Goal: Ask a question: Seek information or help from site administrators or community

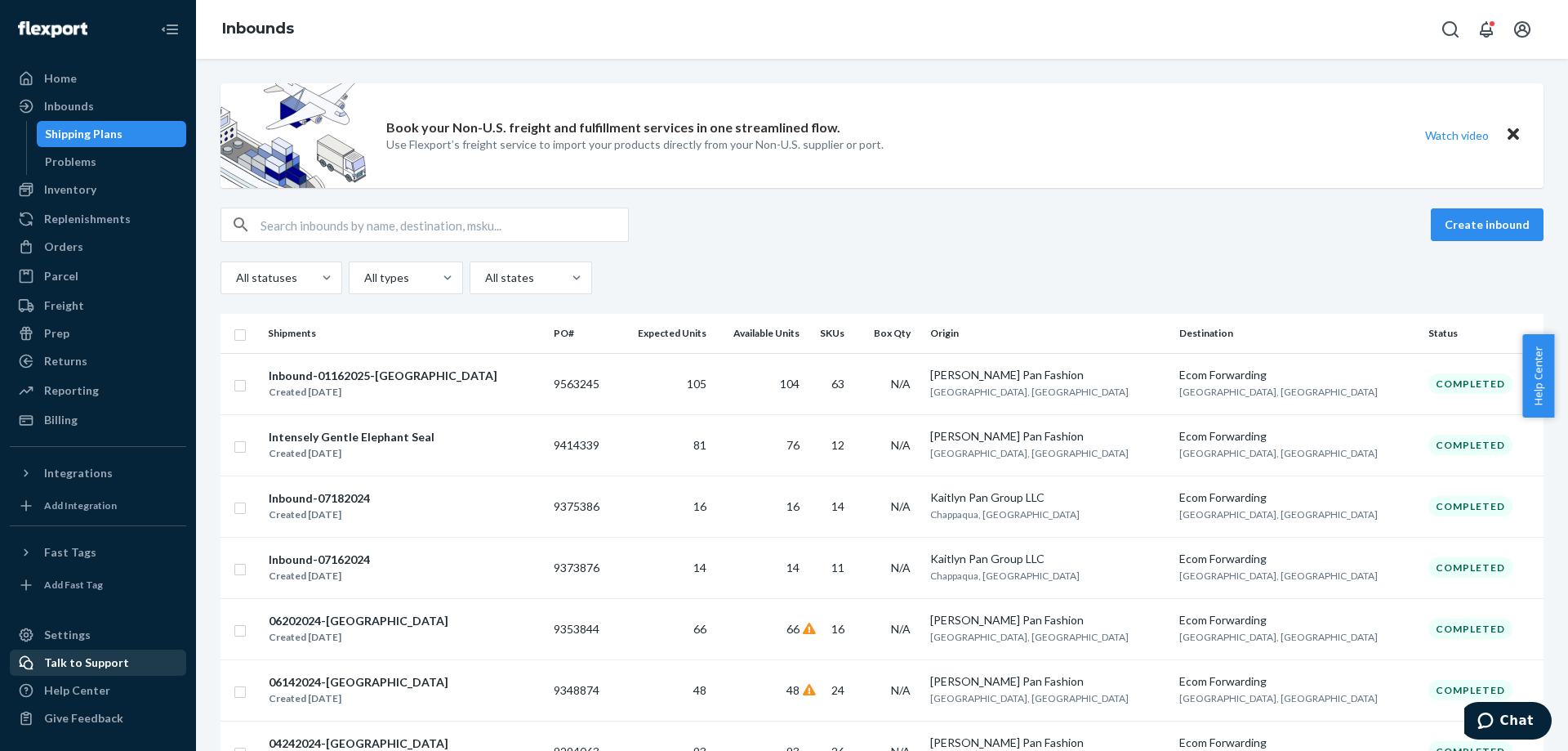
click at [112, 669] on div "Talk to Support" at bounding box center [86, 662] width 85 height 16
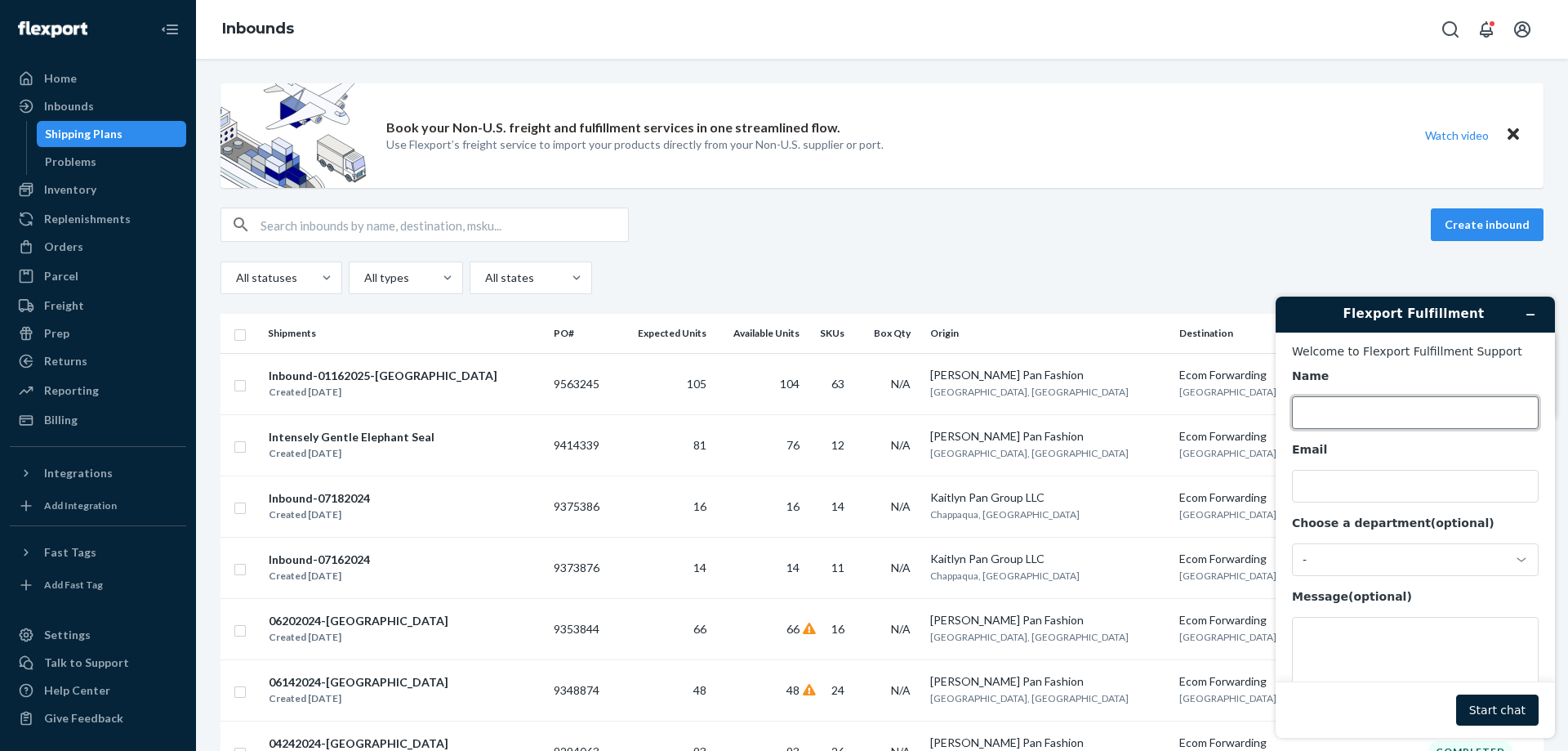
click at [1350, 415] on input "Name" at bounding box center [1415, 412] width 246 height 33
type input "Hao Pan"
drag, startPoint x: 1439, startPoint y: 497, endPoint x: 1179, endPoint y: 501, distance: 260.0
click html "Flexport Fulfillment Welcome to Flexport Fulfillment Support Name Hao Pan Email…"
type input "[EMAIL_ADDRESS][DOMAIN_NAME]"
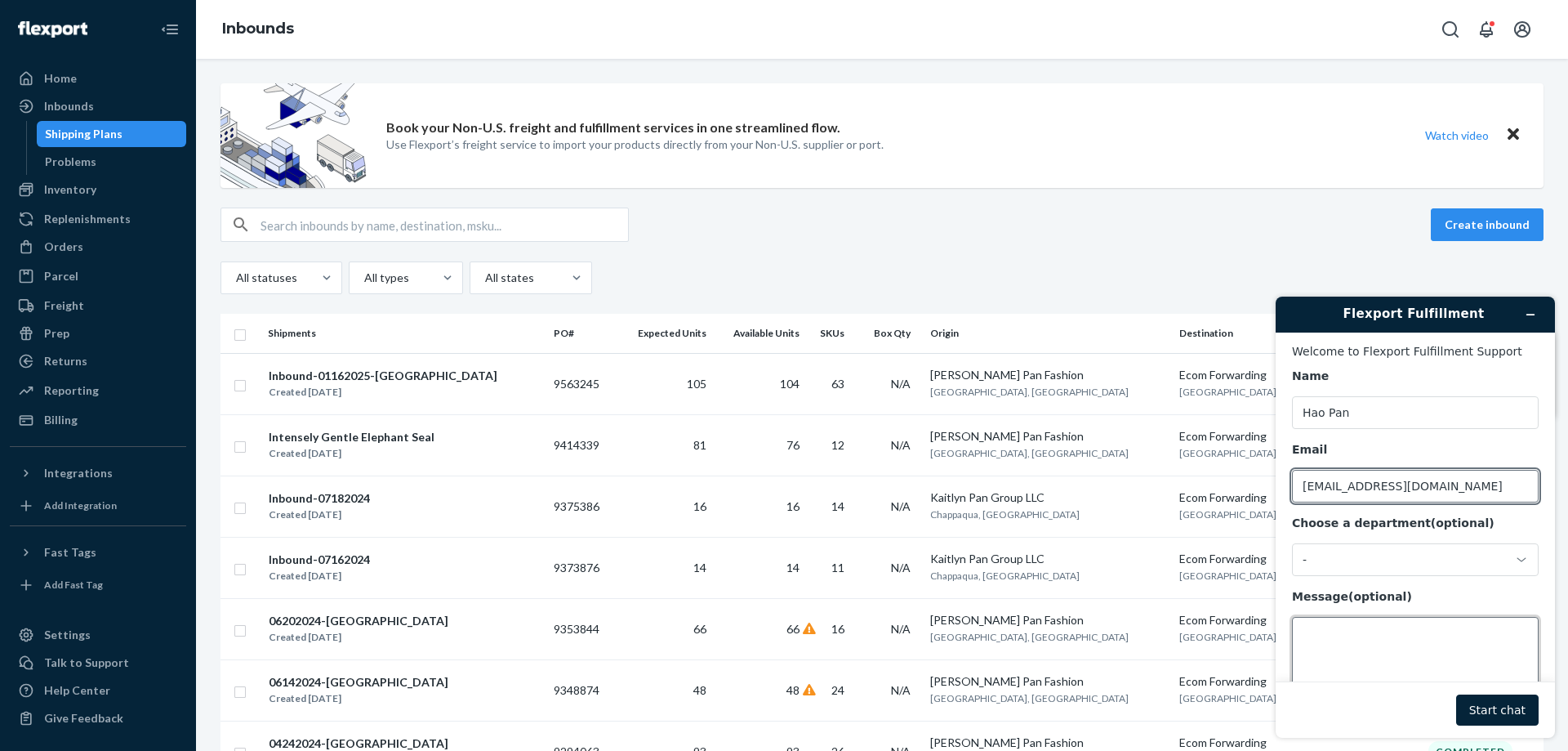
click at [1354, 648] on textarea "Message (optional)" at bounding box center [1415, 662] width 246 height 91
click at [1515, 564] on icon at bounding box center [1522, 560] width 13 height 13
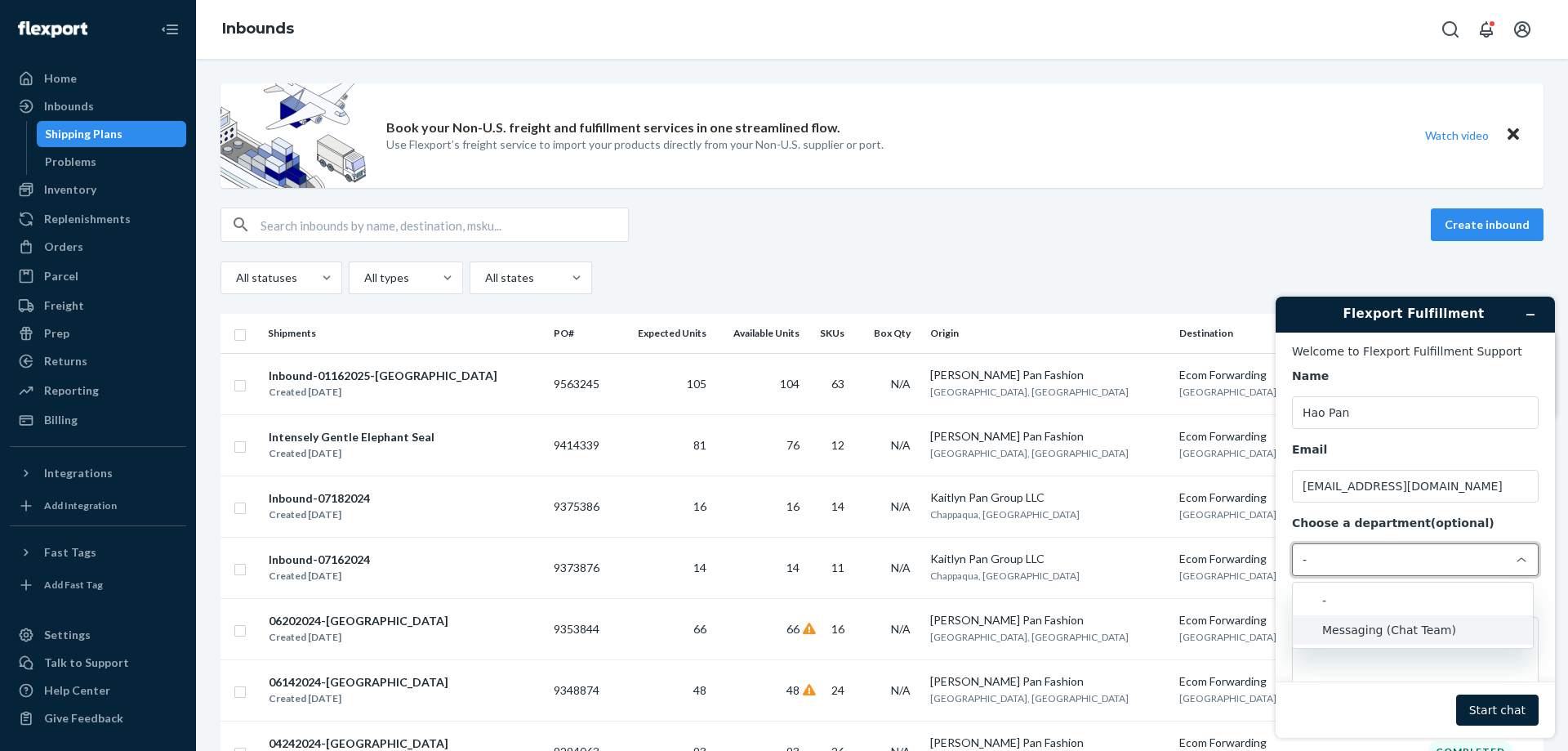
click at [1396, 630] on li "Messaging (Chat Team)" at bounding box center [1413, 629] width 240 height 30
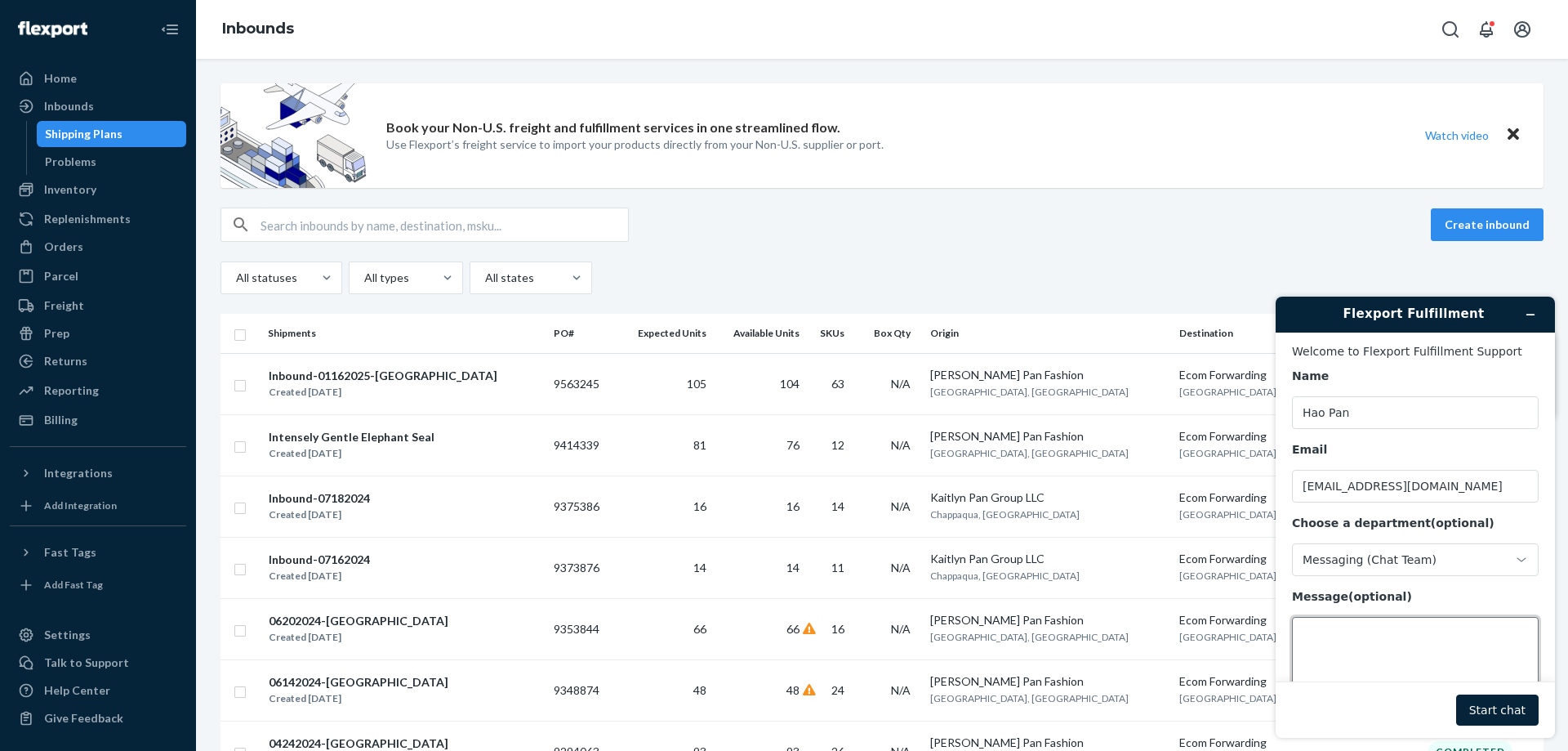
click at [1356, 651] on textarea "Message (optional)" at bounding box center [1415, 662] width 246 height 91
type textarea "what is the mimimum fee of my last bill?"
click at [1521, 709] on button "Start chat" at bounding box center [1497, 710] width 82 height 31
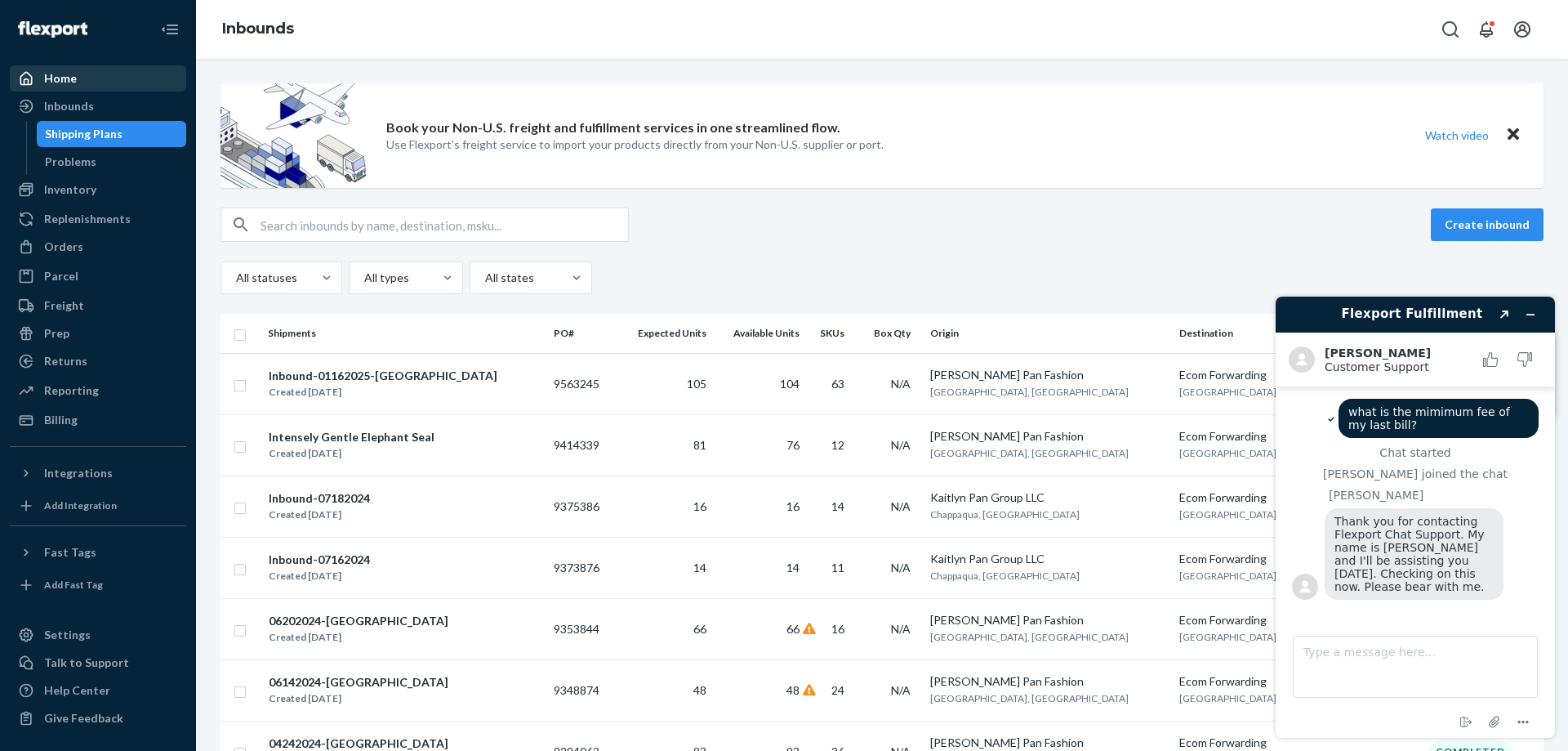
click at [96, 83] on div "Home" at bounding box center [98, 79] width 174 height 23
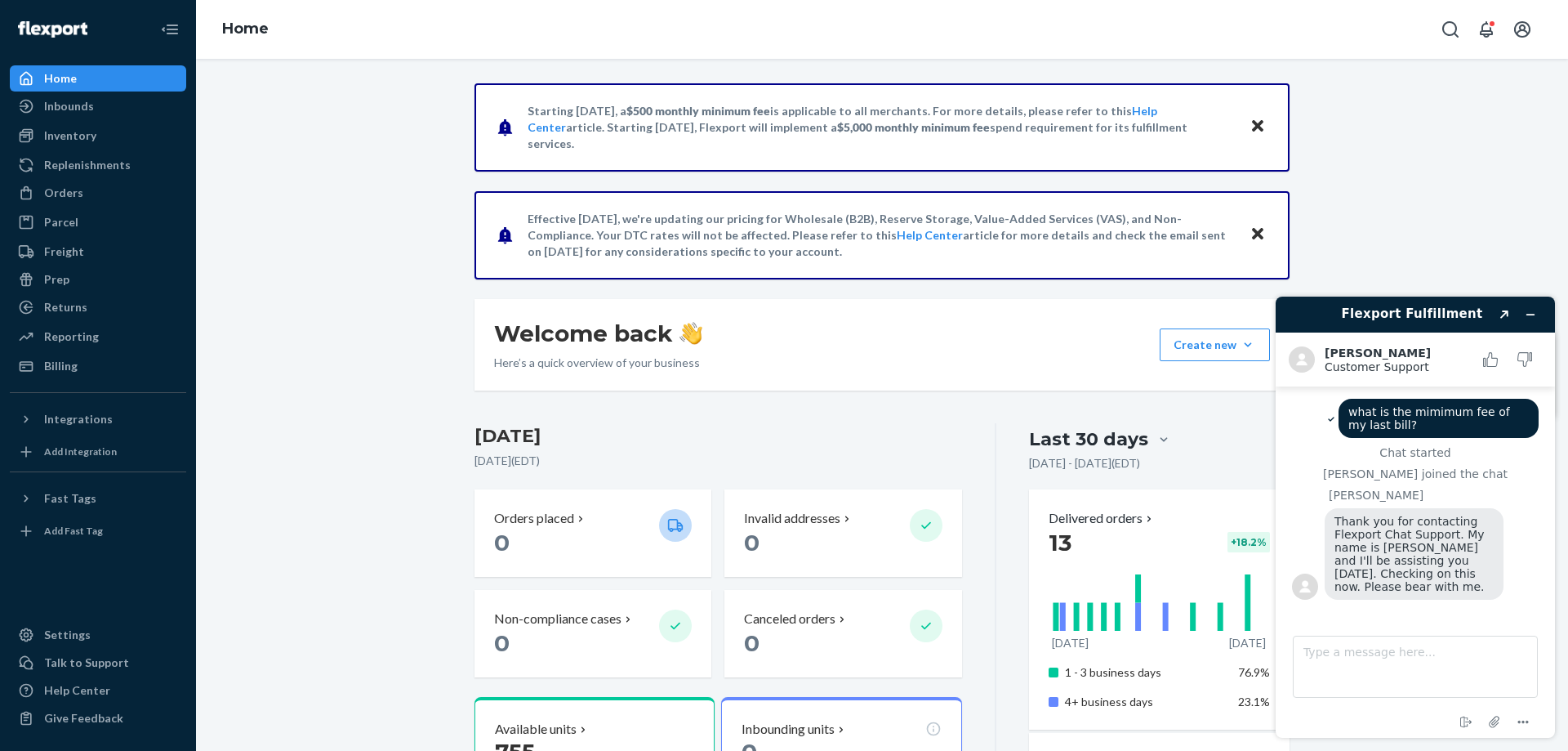
click at [1252, 232] on icon "Close" at bounding box center [1257, 234] width 12 height 12
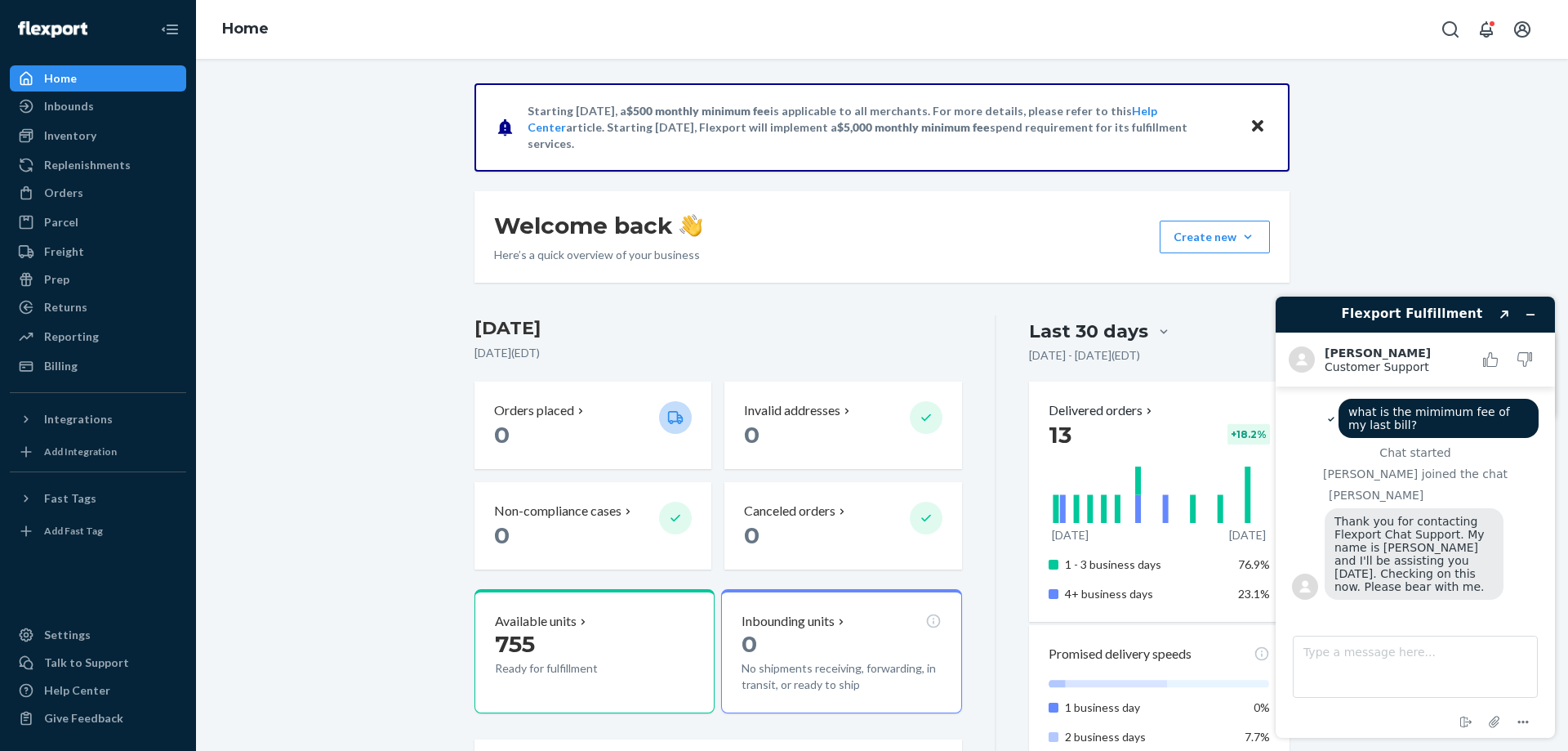
click at [1254, 127] on icon "Close" at bounding box center [1257, 126] width 12 height 19
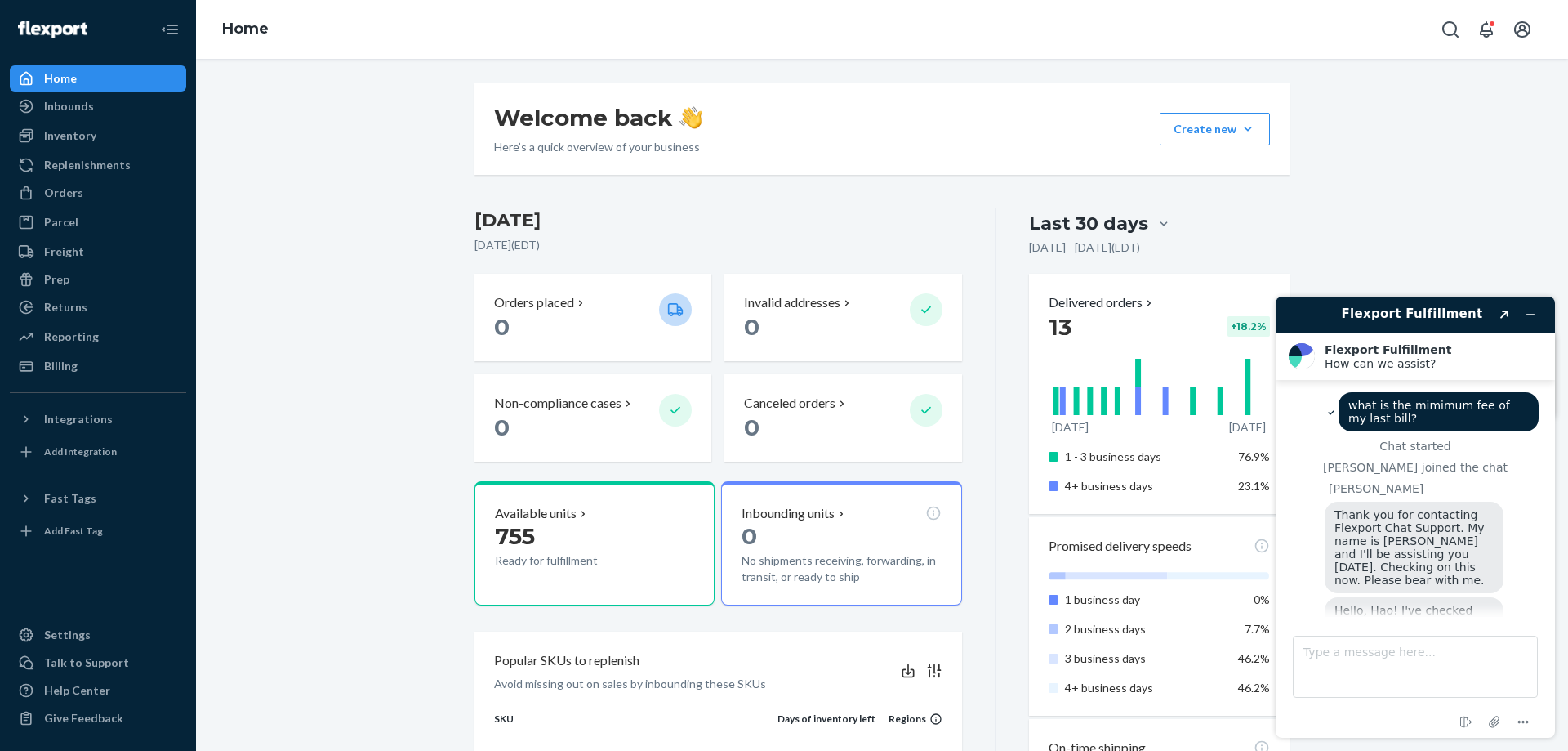
scroll to position [470, 0]
